Goal: Navigation & Orientation: Find specific page/section

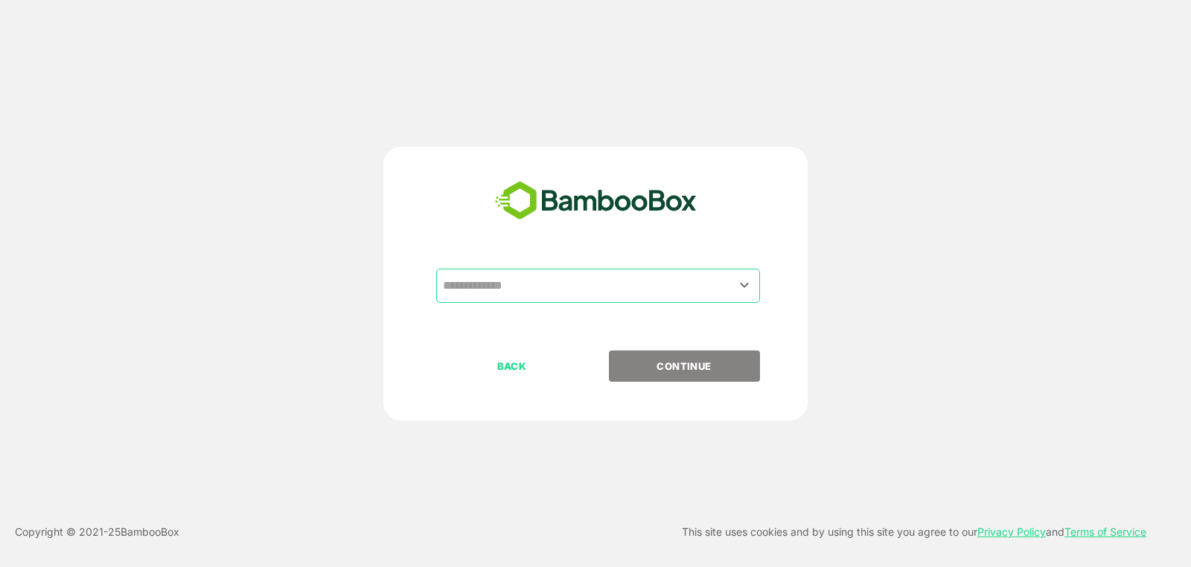
click at [750, 294] on icon "Open" at bounding box center [745, 285] width 18 height 18
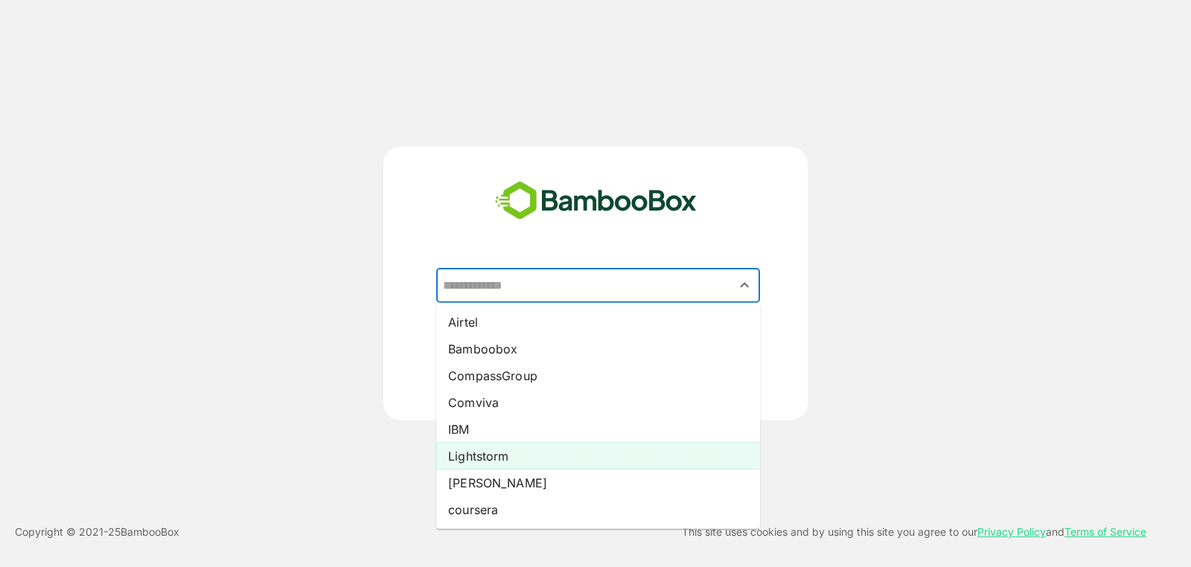
click at [468, 449] on li "Lightstorm" at bounding box center [598, 456] width 324 height 27
type input "**********"
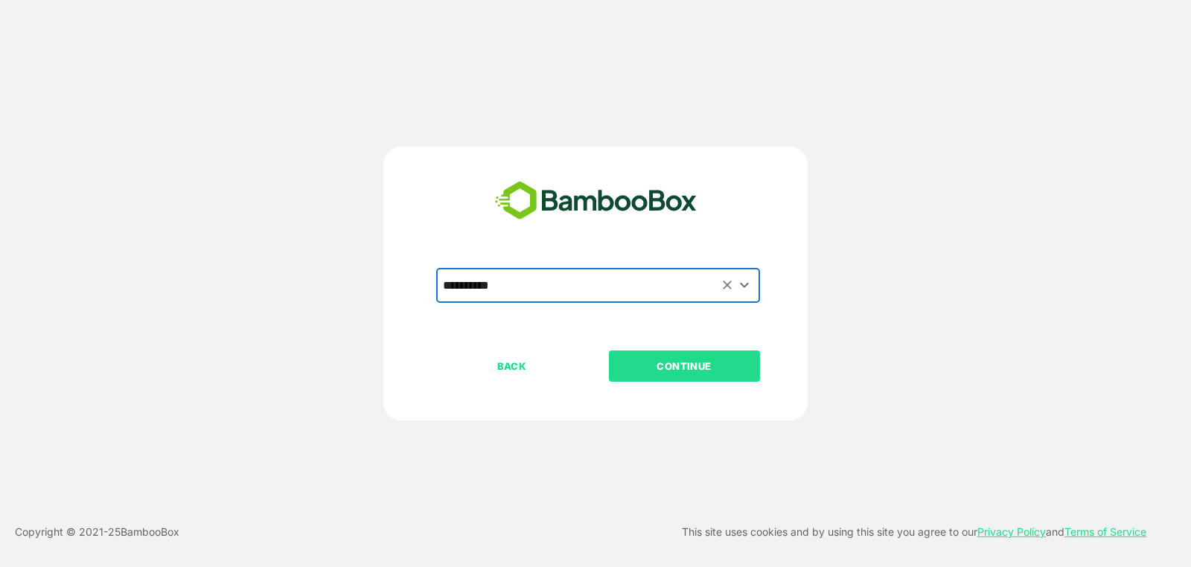
click at [680, 366] on p "CONTINUE" at bounding box center [684, 366] width 149 height 16
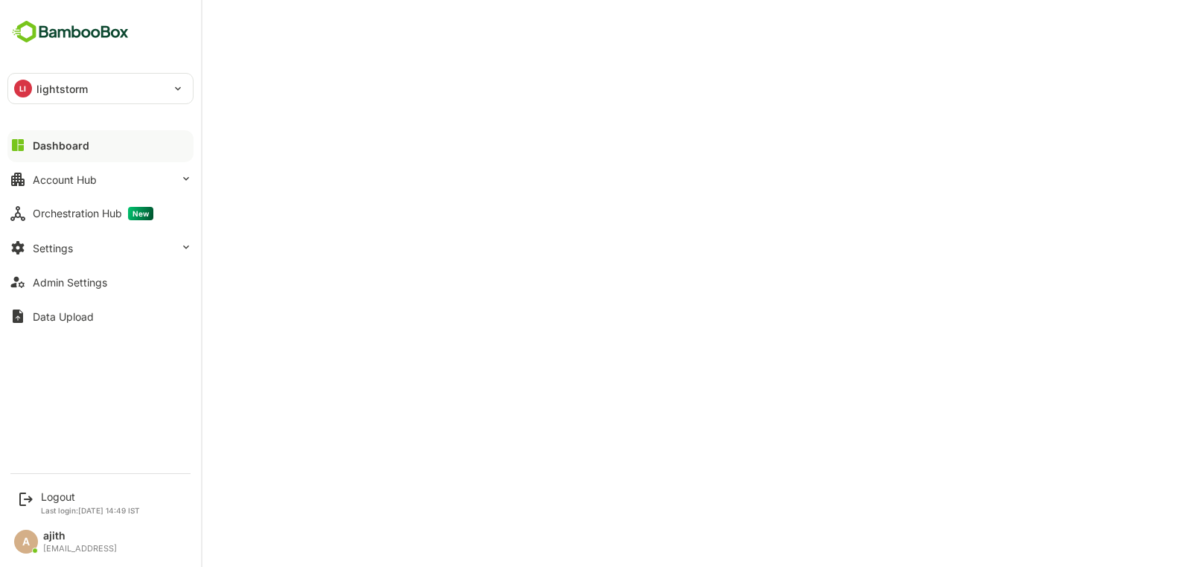
click at [31, 94] on div "LI lightstorm" at bounding box center [91, 89] width 167 height 30
click at [92, 536] on div at bounding box center [595, 283] width 1191 height 567
click at [31, 497] on icon at bounding box center [26, 500] width 18 height 18
click at [104, 498] on div "Logout" at bounding box center [90, 497] width 99 height 13
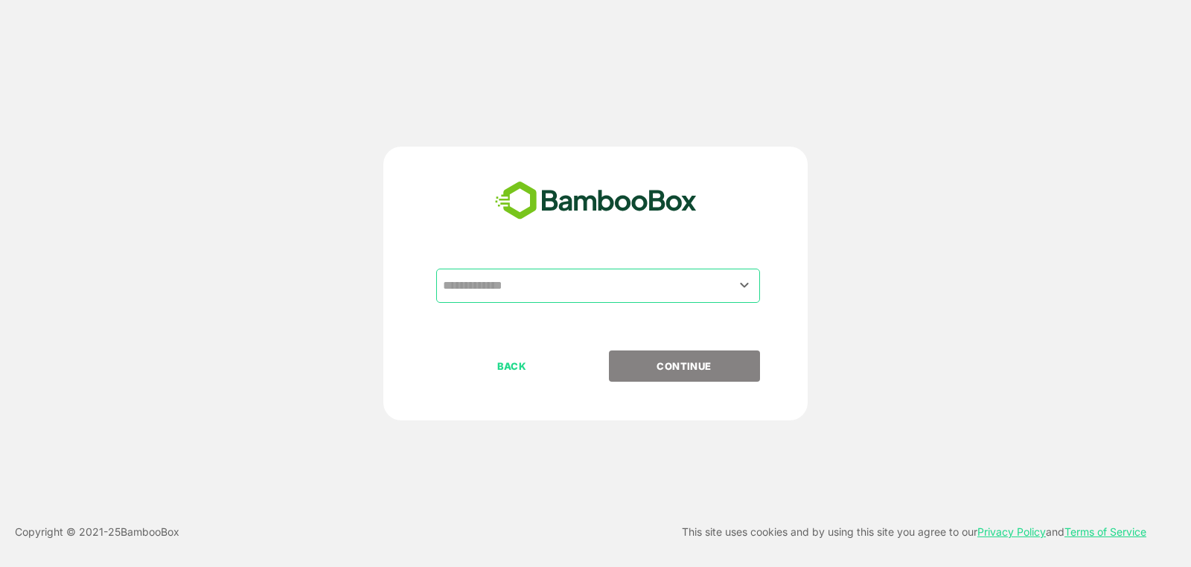
click at [735, 278] on div at bounding box center [744, 285] width 19 height 20
click at [744, 287] on icon "Open" at bounding box center [745, 285] width 8 height 5
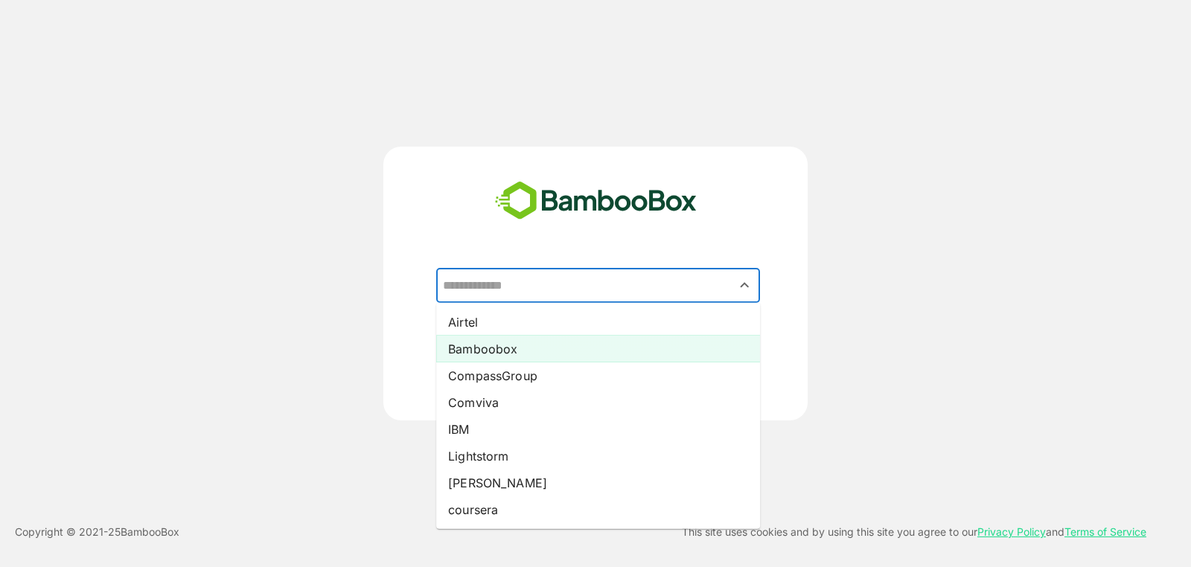
click at [636, 342] on li "Bamboobox" at bounding box center [598, 349] width 324 height 27
type input "*********"
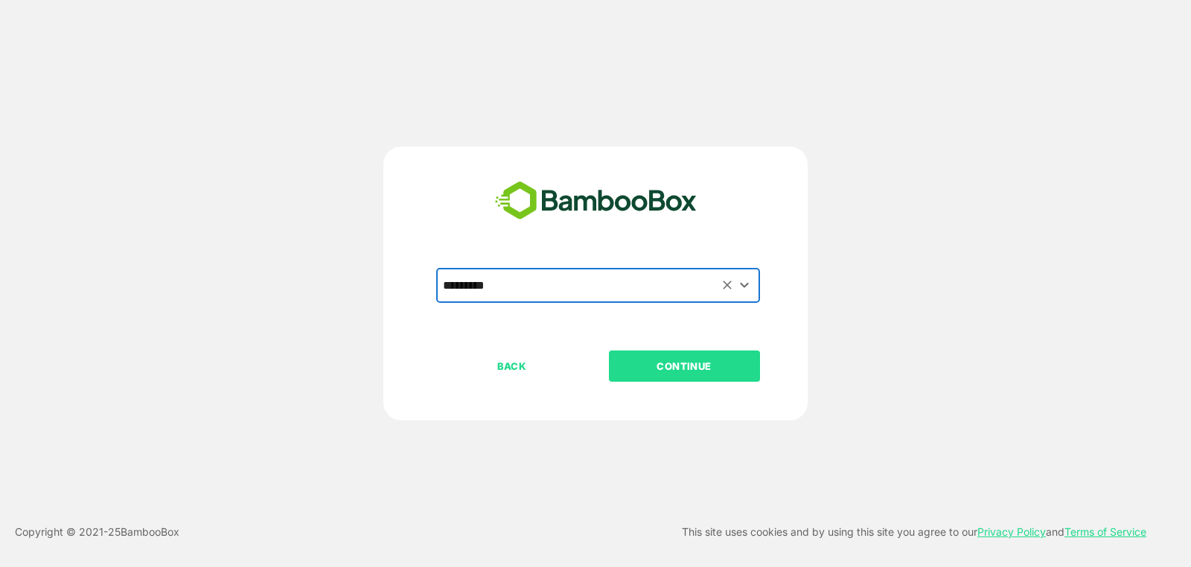
click at [739, 370] on p "CONTINUE" at bounding box center [684, 366] width 149 height 16
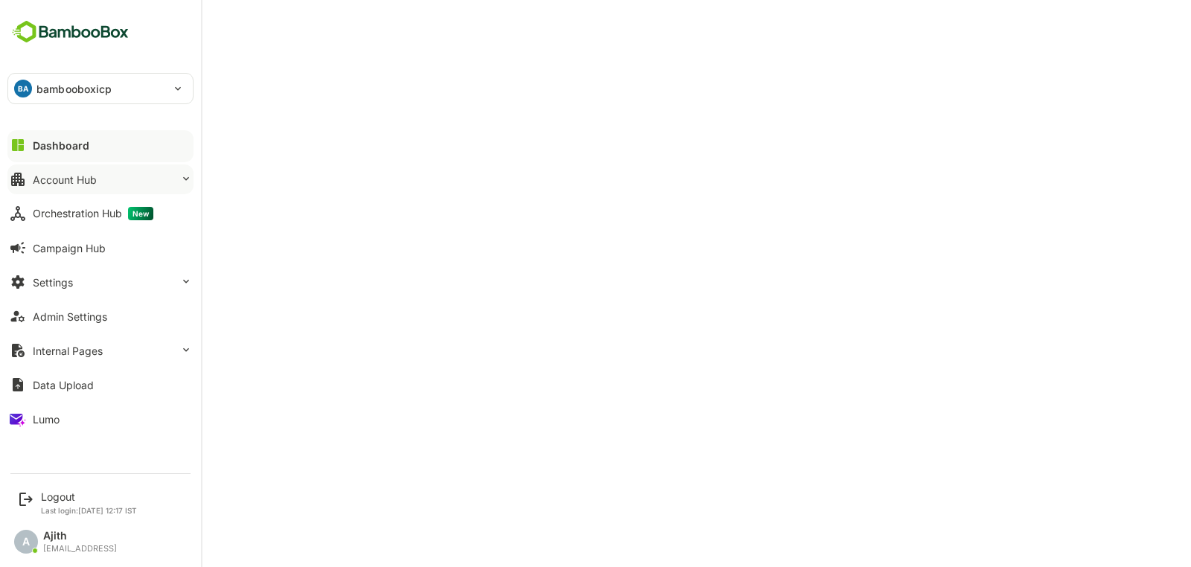
click at [156, 188] on button "Account Hub" at bounding box center [100, 180] width 186 height 30
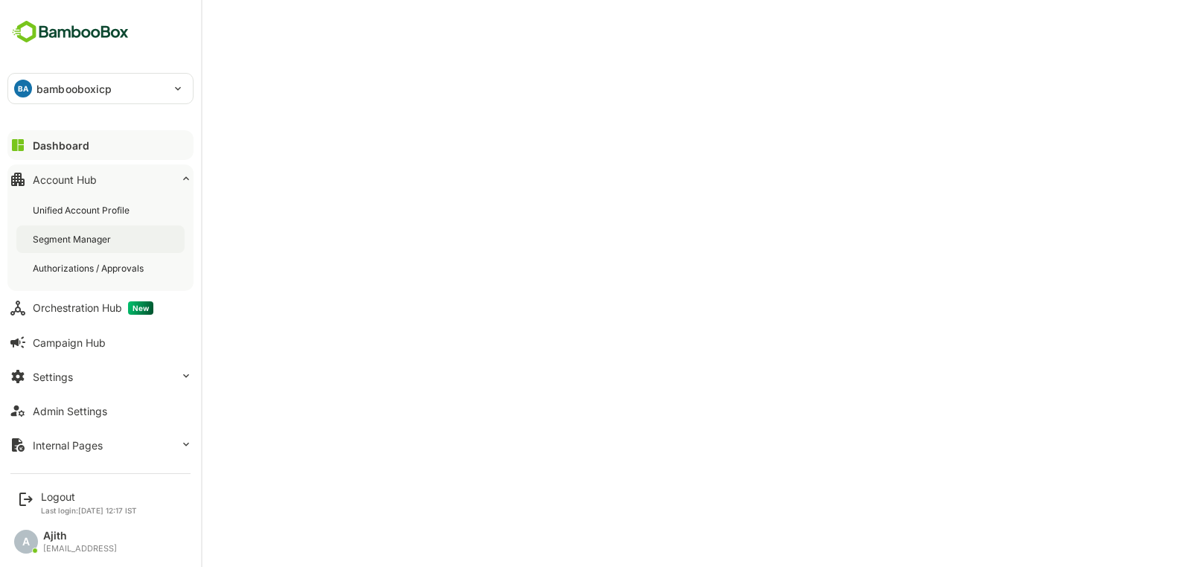
click at [142, 236] on div "Segment Manager" at bounding box center [100, 240] width 168 height 28
click at [28, 138] on button "Dashboard" at bounding box center [100, 145] width 186 height 30
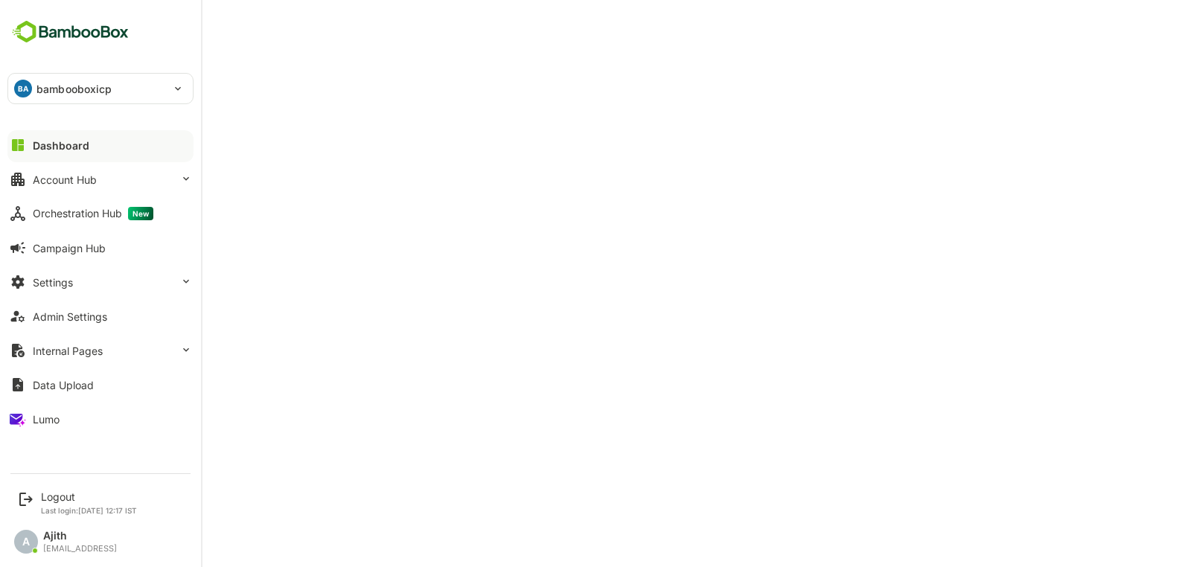
click at [28, 147] on button "Dashboard" at bounding box center [100, 145] width 186 height 30
click at [30, 95] on div "BA bambooboxicp" at bounding box center [91, 89] width 167 height 30
click at [48, 489] on div at bounding box center [595, 283] width 1191 height 567
click at [42, 503] on div "Logout" at bounding box center [89, 497] width 96 height 13
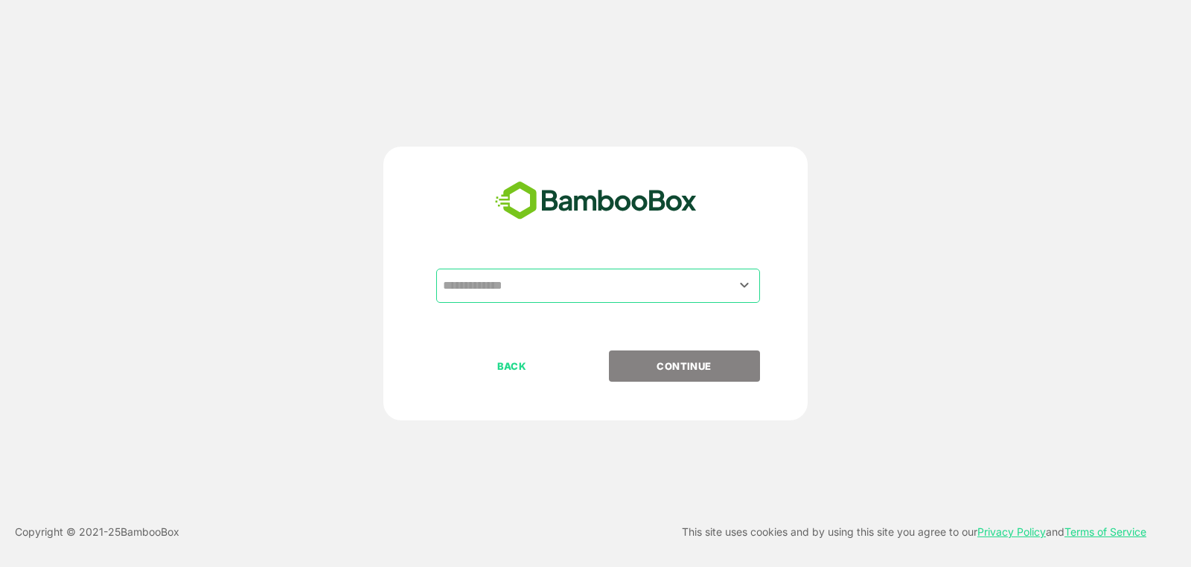
click at [643, 296] on input "text" at bounding box center [598, 286] width 318 height 28
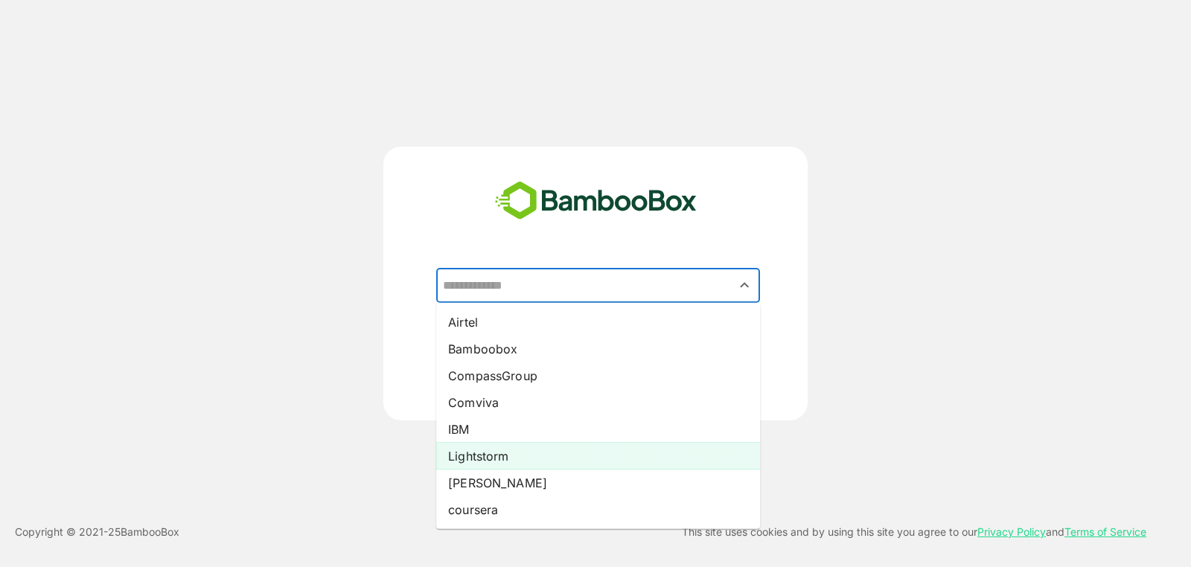
click at [573, 453] on li "Lightstorm" at bounding box center [598, 456] width 324 height 27
type input "**********"
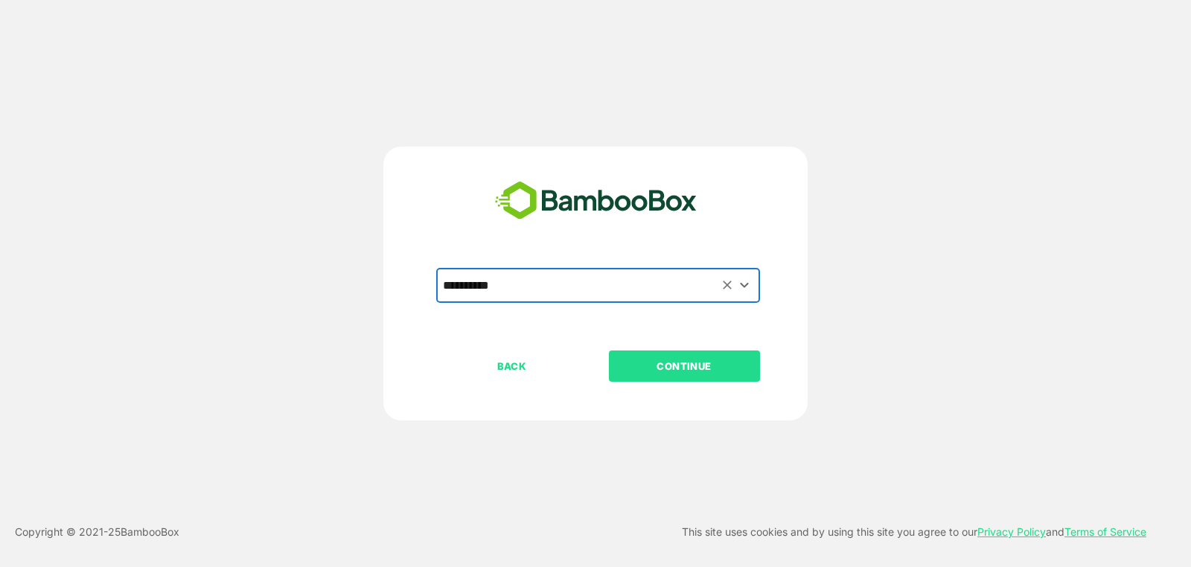
click at [756, 360] on p "CONTINUE" at bounding box center [684, 366] width 149 height 16
